Goal: Task Accomplishment & Management: Manage account settings

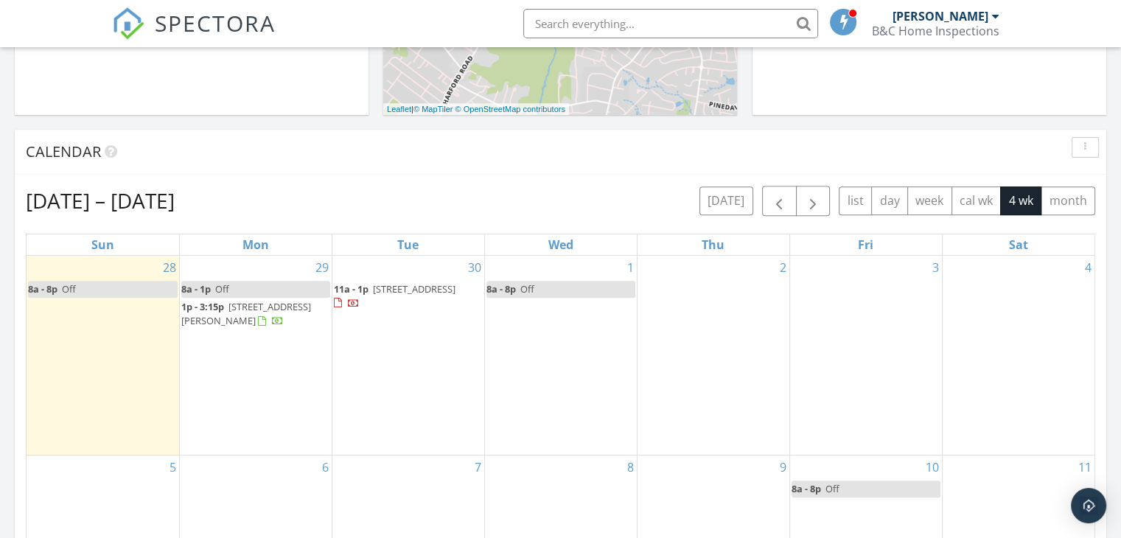
scroll to position [1364, 1144]
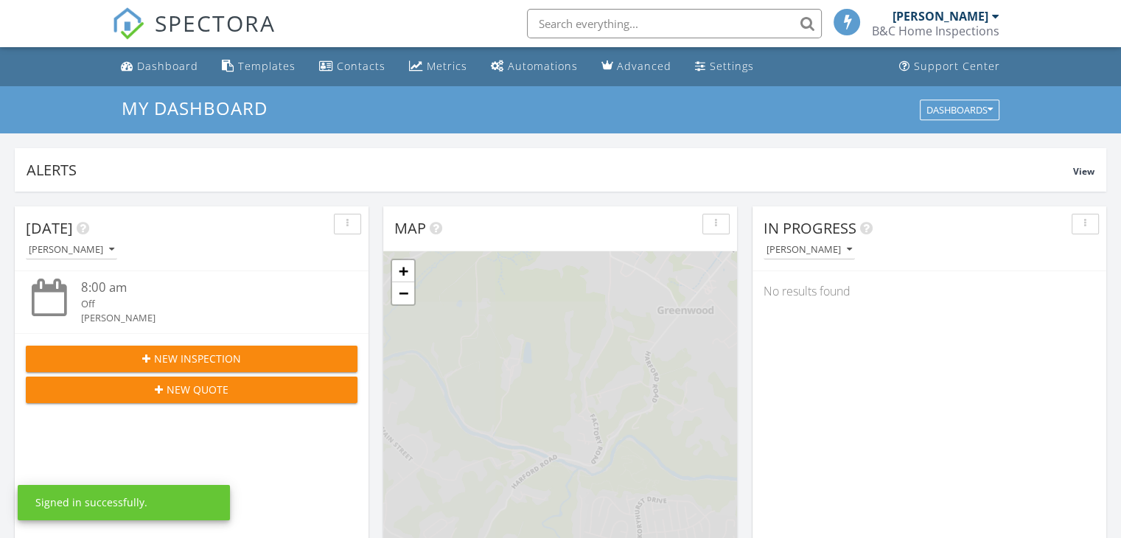
scroll to position [7, 7]
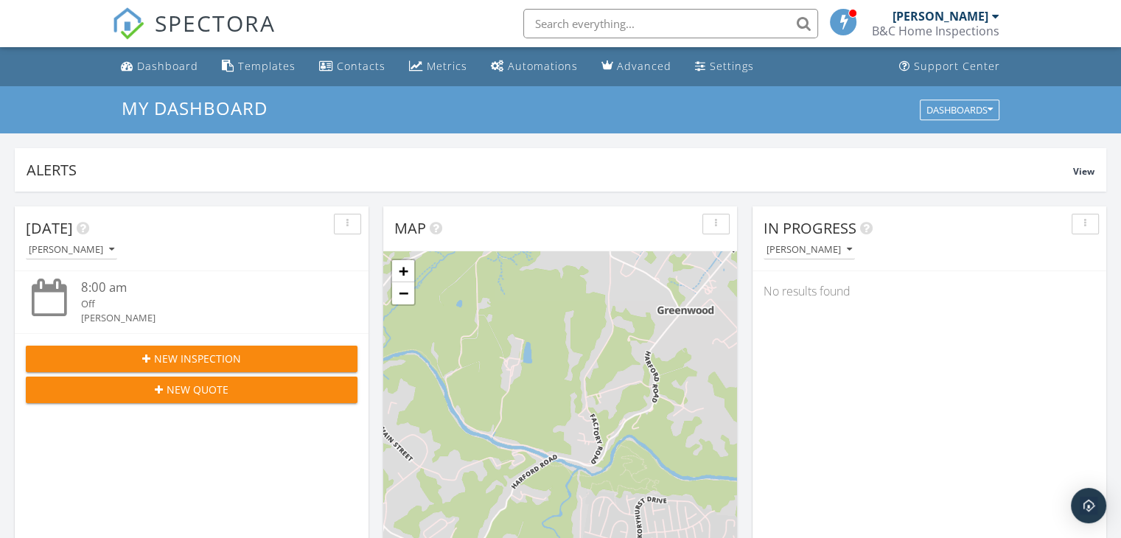
click at [939, 24] on div "B&C Home Inspections" at bounding box center [935, 31] width 127 height 15
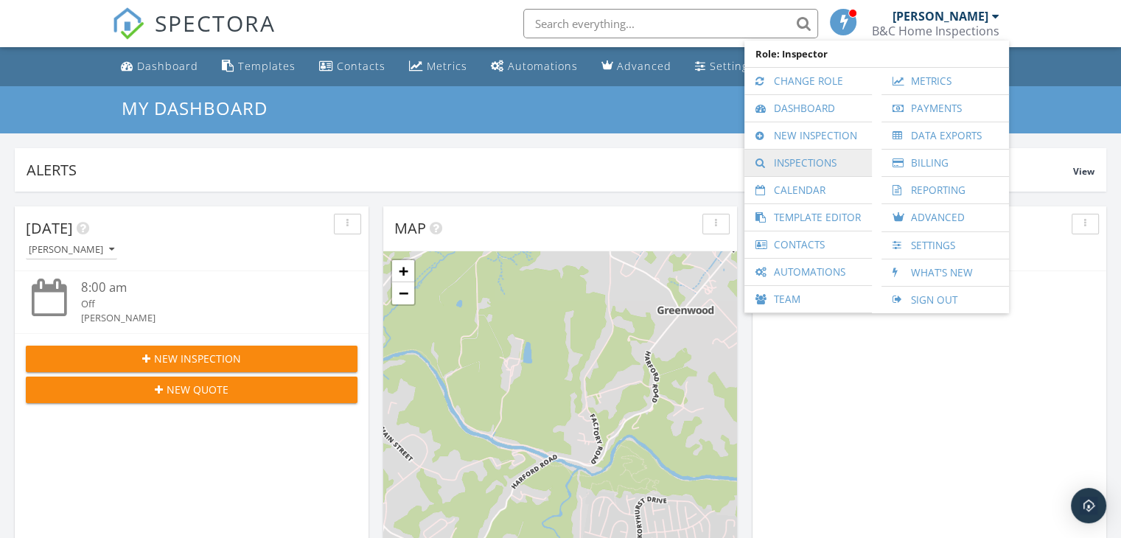
click at [786, 158] on link "Inspections" at bounding box center [808, 163] width 113 height 27
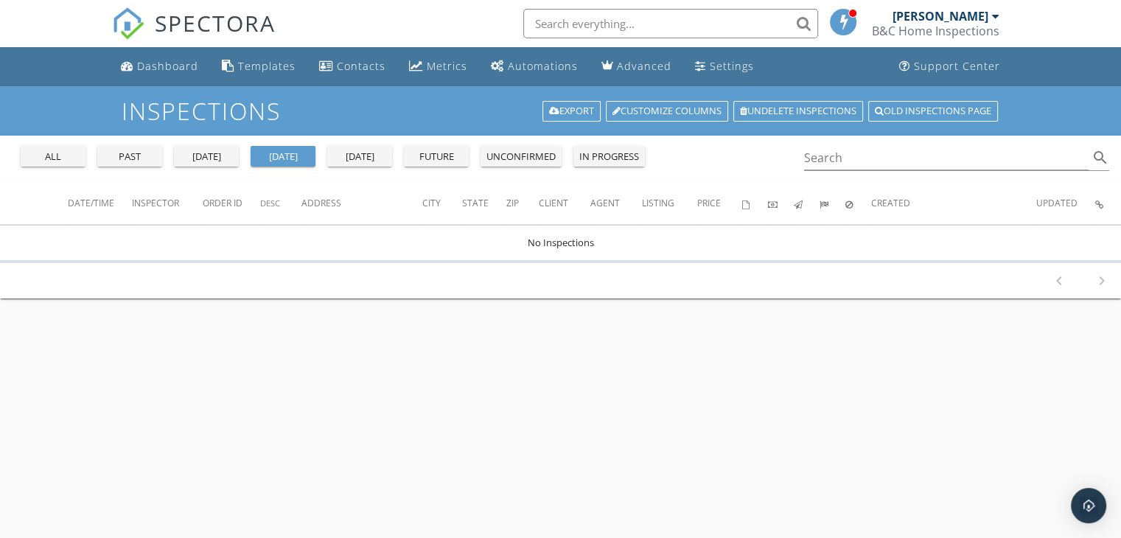
click at [42, 154] on div "all" at bounding box center [53, 157] width 53 height 15
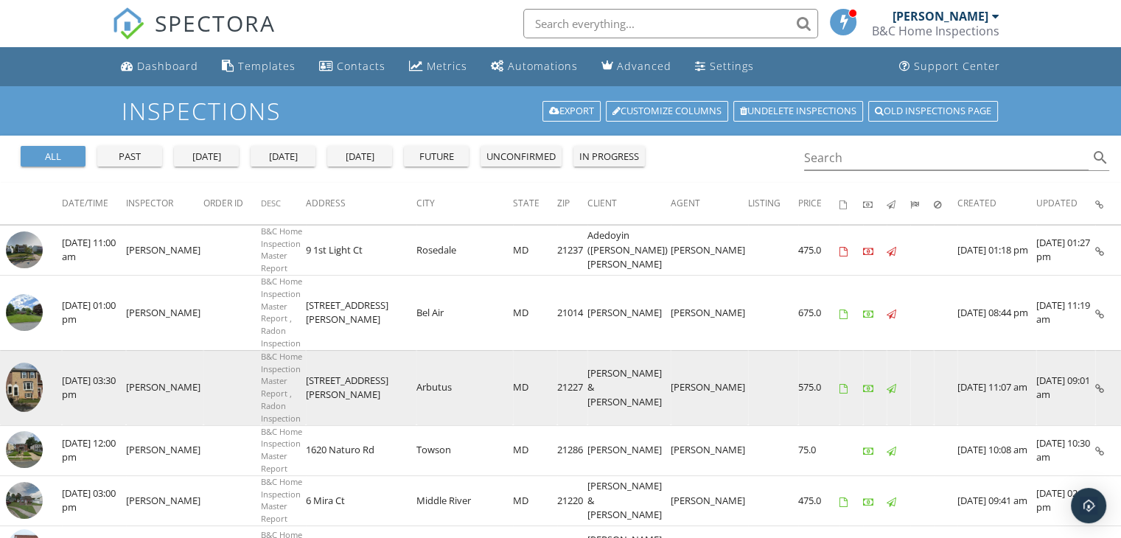
click at [29, 363] on img at bounding box center [24, 387] width 37 height 49
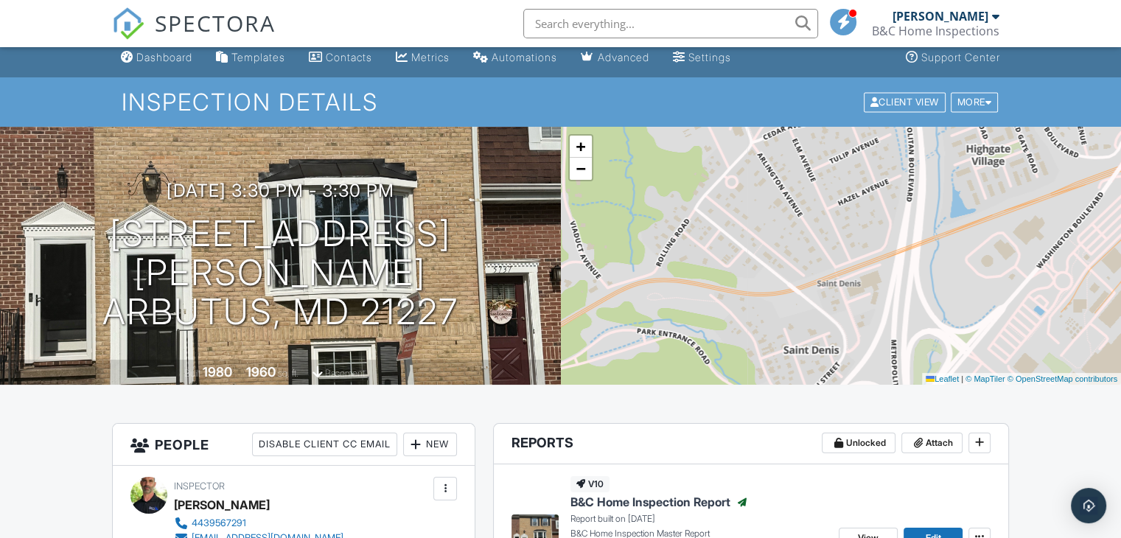
scroll to position [3, 0]
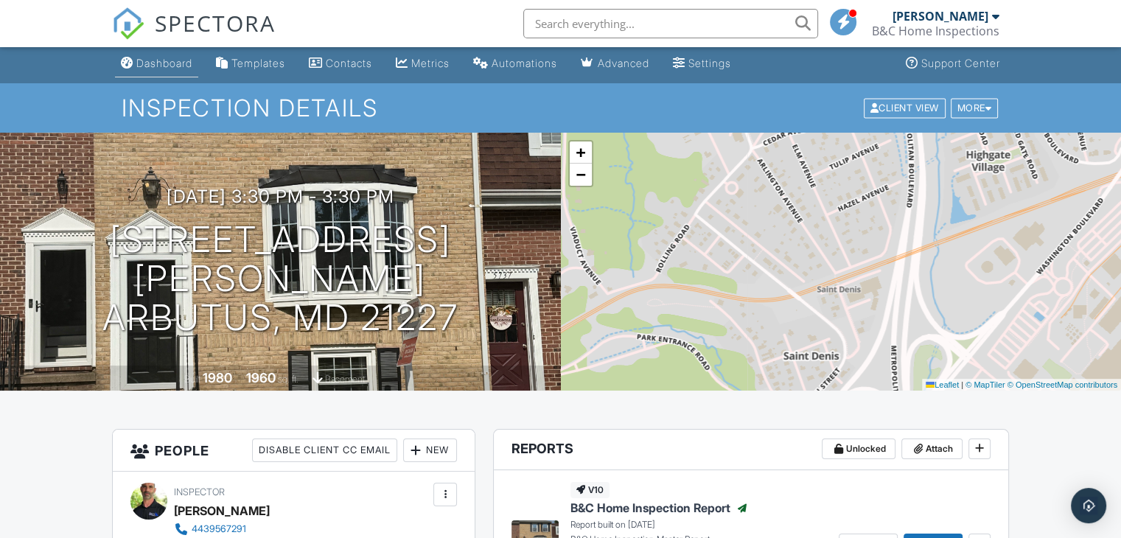
click at [158, 63] on div "Dashboard" at bounding box center [164, 63] width 56 height 13
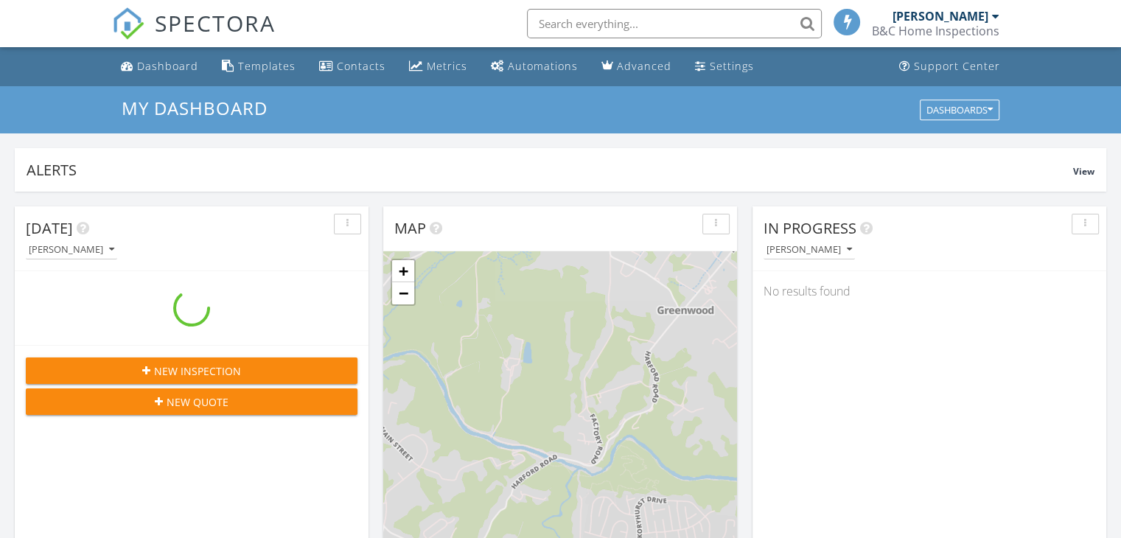
scroll to position [1364, 1144]
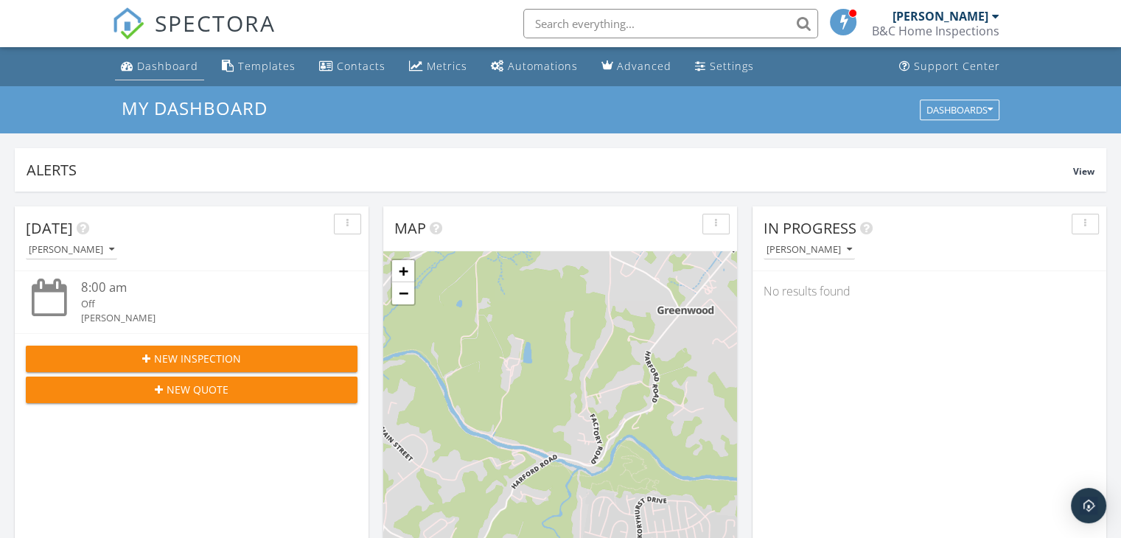
click at [147, 59] on div "Dashboard" at bounding box center [167, 66] width 61 height 14
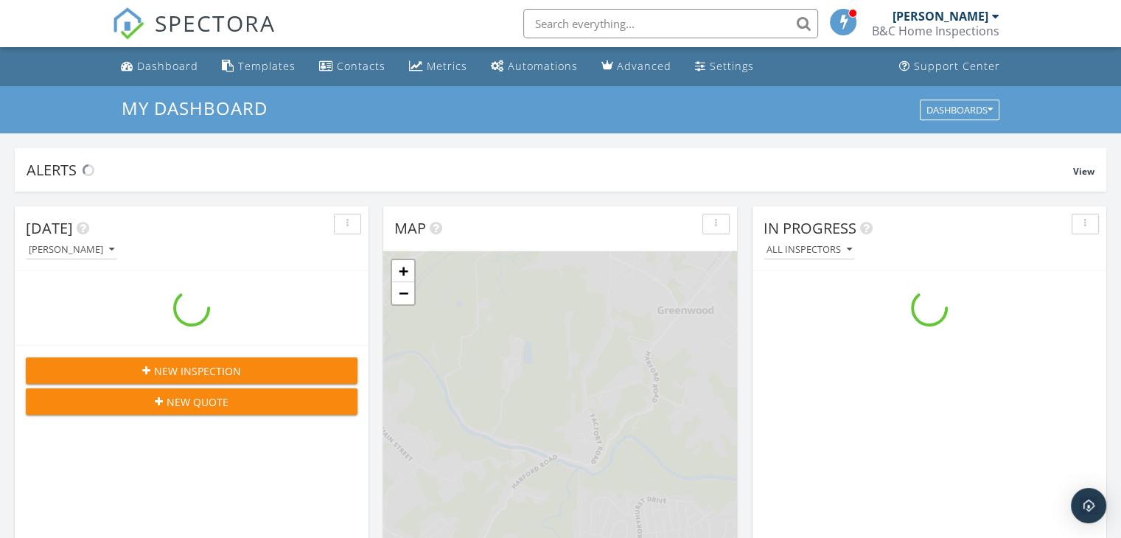
scroll to position [1364, 1144]
